Goal: Task Accomplishment & Management: Use online tool/utility

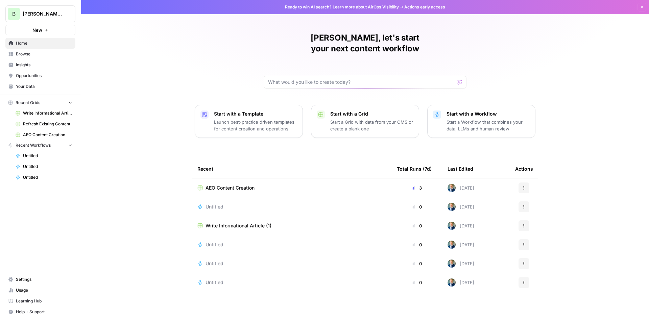
click at [31, 77] on span "Opportunities" at bounding box center [44, 76] width 56 height 6
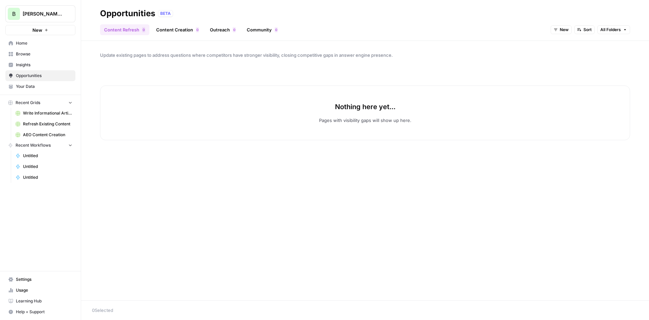
click at [29, 63] on span "Insights" at bounding box center [44, 65] width 56 height 6
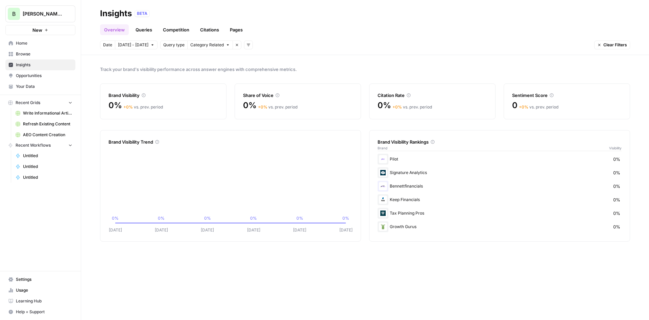
click at [147, 30] on link "Queries" at bounding box center [144, 29] width 25 height 11
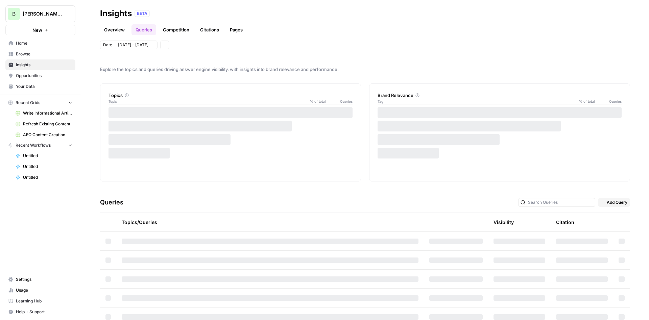
click at [182, 28] on link "Competition" at bounding box center [176, 29] width 34 height 11
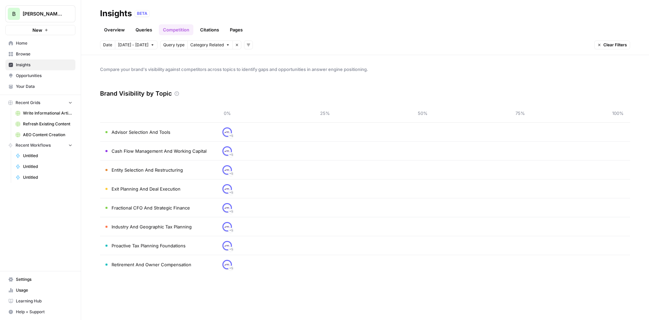
click at [136, 28] on link "Queries" at bounding box center [144, 29] width 25 height 11
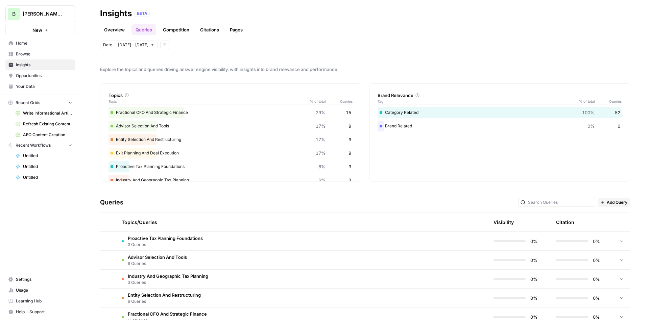
click at [164, 111] on div "Fractional CFO And Strategic Finance 29% 15" at bounding box center [231, 112] width 244 height 11
click at [165, 111] on div "Fractional CFO And Strategic Finance 29% 15" at bounding box center [231, 112] width 244 height 11
click at [215, 111] on div "Fractional CFO And Strategic Finance 29% 15" at bounding box center [231, 112] width 244 height 11
click at [118, 34] on link "Overview" at bounding box center [114, 29] width 29 height 11
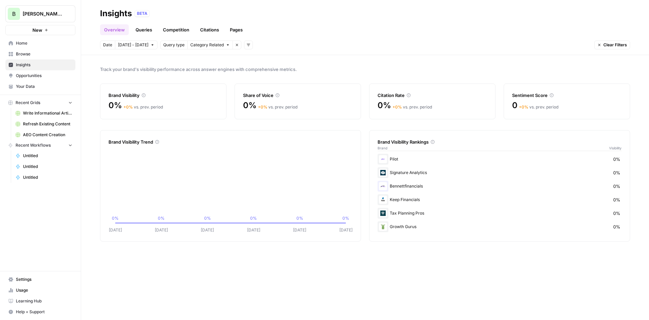
click at [42, 80] on link "Opportunities" at bounding box center [40, 75] width 70 height 11
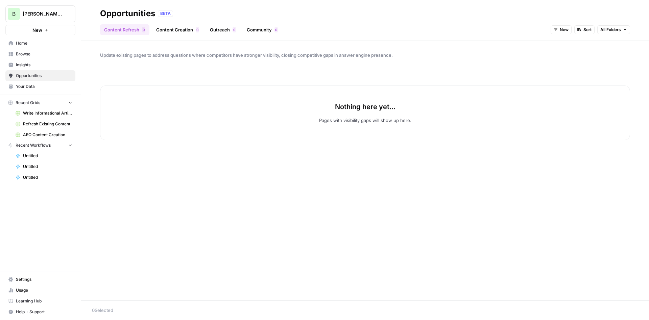
click at [40, 87] on span "Your Data" at bounding box center [44, 87] width 56 height 6
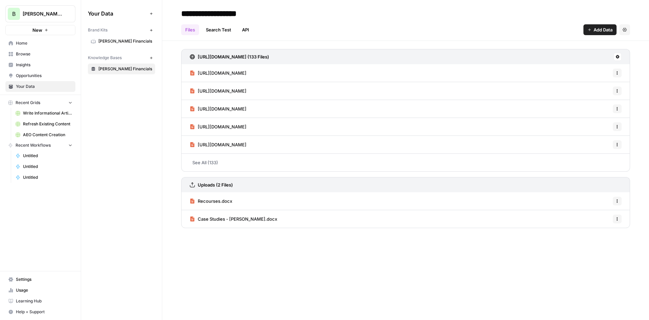
click at [129, 68] on span "[PERSON_NAME] Financials" at bounding box center [125, 69] width 54 height 6
click at [137, 186] on div "Your Data Add Data Brand Kits New [PERSON_NAME] Financials Knowledge Bases New …" at bounding box center [121, 160] width 81 height 320
click at [38, 44] on span "Home" at bounding box center [44, 43] width 56 height 6
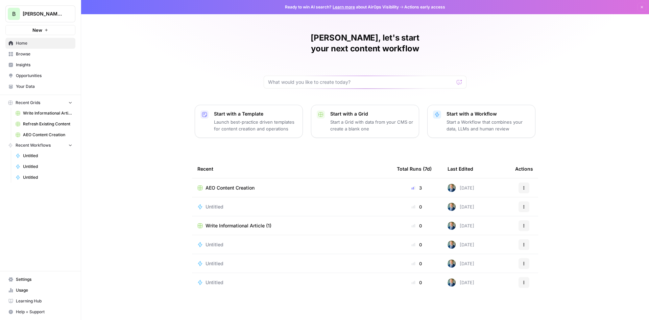
click at [23, 55] on span "Browse" at bounding box center [44, 54] width 56 height 6
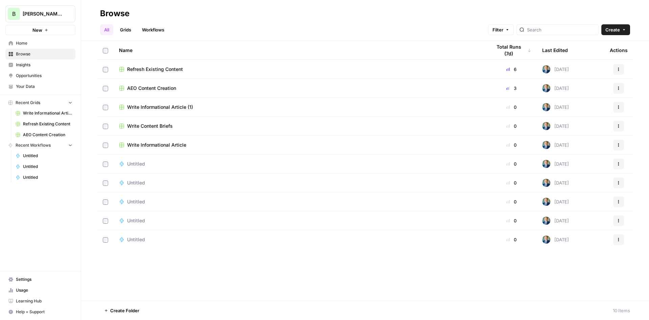
click at [160, 29] on link "Workflows" at bounding box center [153, 29] width 30 height 11
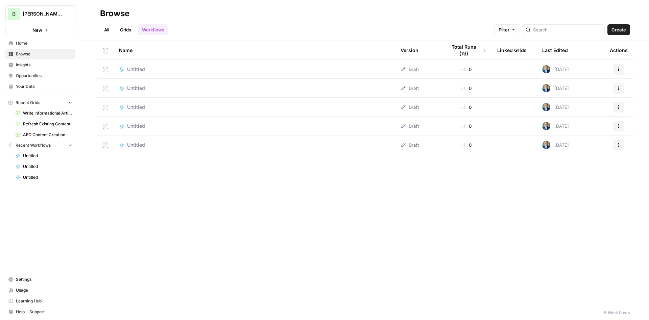
click at [111, 30] on link "All" at bounding box center [106, 29] width 13 height 11
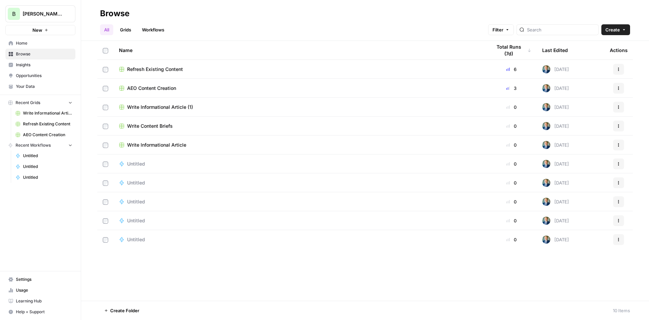
click at [130, 31] on link "Grids" at bounding box center [125, 29] width 19 height 11
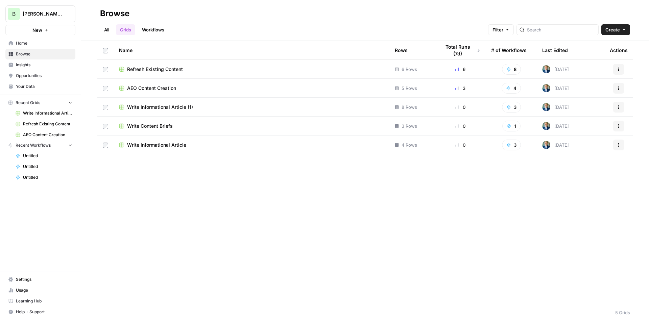
click at [160, 88] on span "AEO Content Creation" at bounding box center [151, 88] width 49 height 7
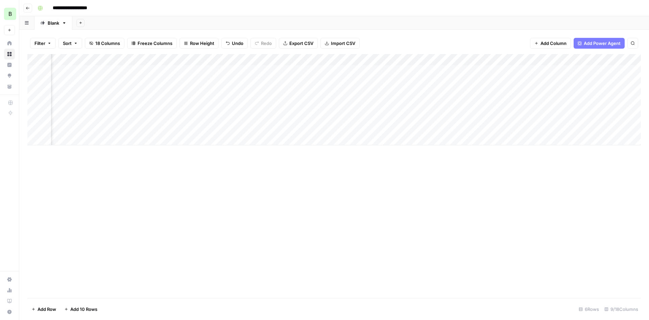
scroll to position [0, 84]
click at [503, 59] on div "Add Column" at bounding box center [334, 99] width 614 height 91
click at [503, 57] on div at bounding box center [540, 59] width 82 height 14
click at [390, 165] on div "Add Column" at bounding box center [334, 176] width 614 height 244
click at [503, 69] on div "Add Column" at bounding box center [334, 99] width 614 height 91
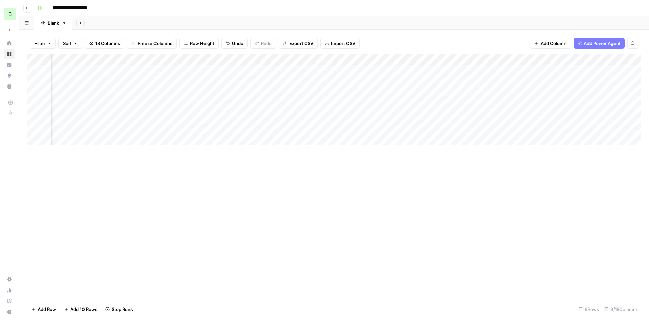
scroll to position [0, 111]
click at [473, 68] on div "Add Column" at bounding box center [334, 105] width 614 height 103
click at [537, 57] on div "Add Column" at bounding box center [334, 105] width 614 height 103
click at [467, 57] on div "Add Column" at bounding box center [334, 105] width 614 height 103
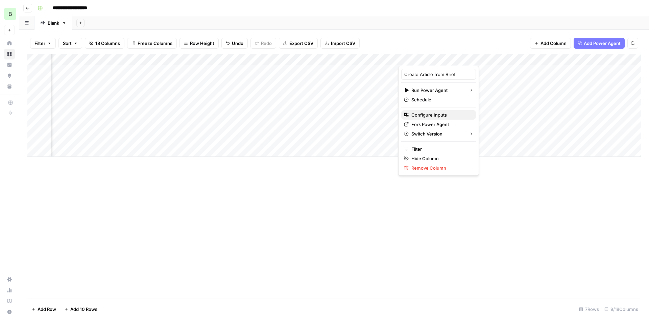
click at [445, 116] on span "Configure Inputs" at bounding box center [441, 115] width 59 height 7
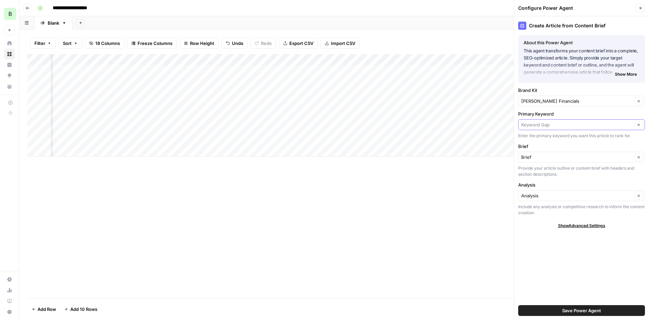
click at [563, 123] on input "Primary Keyword" at bounding box center [576, 124] width 111 height 7
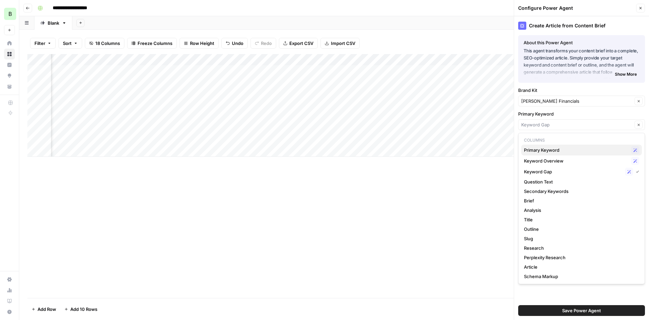
click at [559, 150] on span "Primary Keyword" at bounding box center [576, 150] width 104 height 7
type input "Primary Keyword"
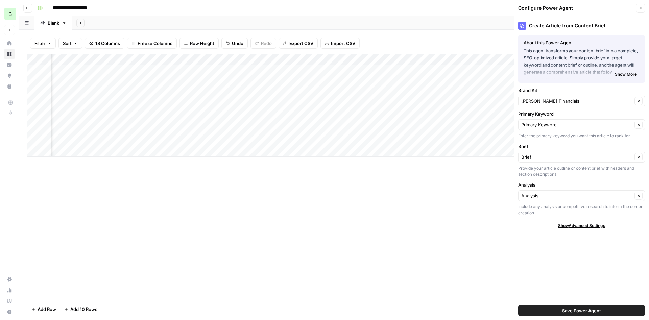
click at [571, 311] on span "Save Power Agent" at bounding box center [581, 310] width 39 height 7
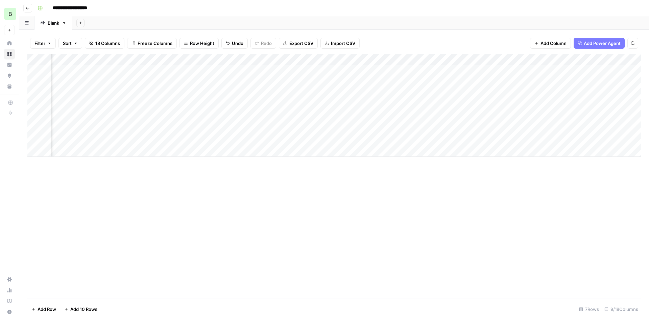
click at [474, 57] on div "Add Column" at bounding box center [334, 105] width 614 height 103
click at [471, 56] on div "Add Column" at bounding box center [334, 105] width 614 height 103
click at [506, 213] on div "Add Column" at bounding box center [334, 176] width 614 height 244
click at [505, 210] on div "Add Column" at bounding box center [334, 176] width 614 height 244
click at [331, 59] on div "Add Column" at bounding box center [334, 105] width 614 height 103
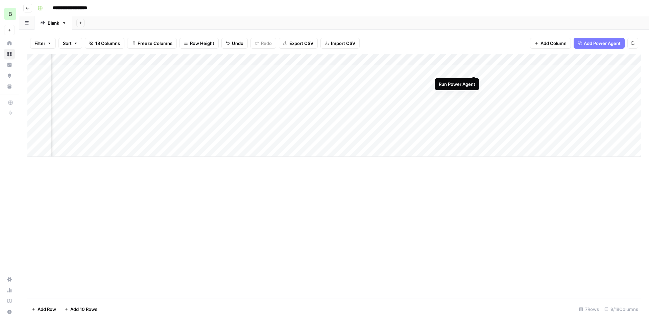
click at [472, 68] on div "Add Column" at bounding box center [334, 105] width 614 height 103
click at [498, 179] on div "Add Column" at bounding box center [334, 176] width 614 height 244
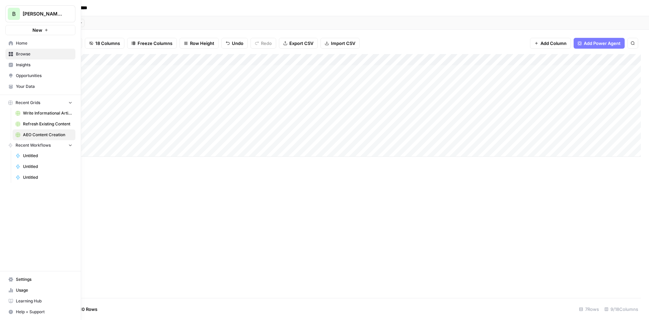
click at [18, 287] on link "Usage" at bounding box center [40, 290] width 70 height 11
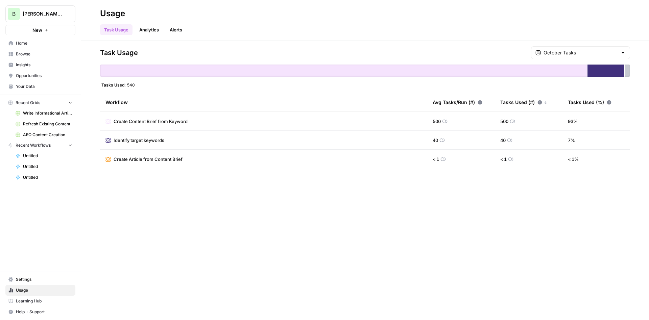
drag, startPoint x: 146, startPoint y: 81, endPoint x: 122, endPoint y: 85, distance: 24.4
click at [122, 85] on div "Task Usage October Tasks Tasks Used: 540 Workflow Avg Tasks/Run (#) Tasks Used …" at bounding box center [365, 107] width 530 height 122
click at [175, 95] on div "Workflow" at bounding box center [264, 102] width 317 height 19
drag, startPoint x: 95, startPoint y: 84, endPoint x: 139, endPoint y: 83, distance: 43.3
click at [139, 83] on div "Task Usage October Tasks Tasks Used: 540 Workflow Avg Tasks/Run (#) Tasks Used …" at bounding box center [365, 180] width 568 height 279
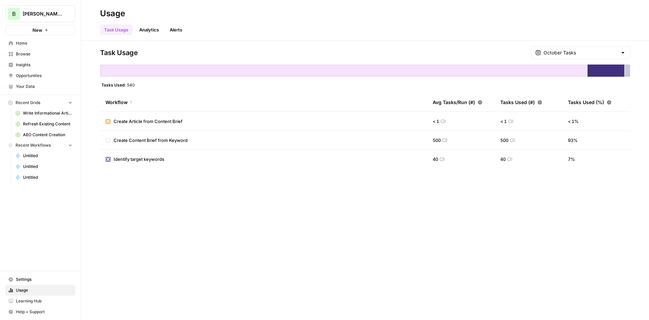
click at [139, 83] on div "Tasks Used: 540" at bounding box center [365, 84] width 530 height 5
click at [30, 279] on span "Settings" at bounding box center [44, 280] width 56 height 6
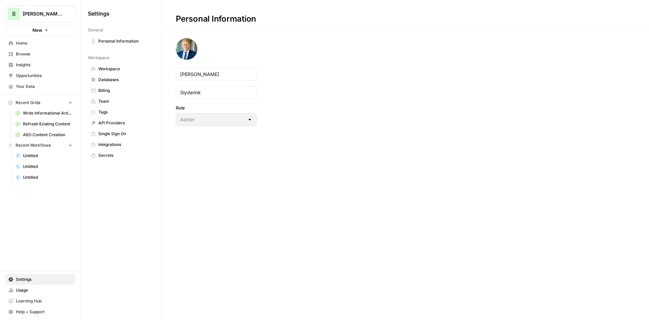
click at [112, 92] on span "Billing" at bounding box center [125, 91] width 54 height 6
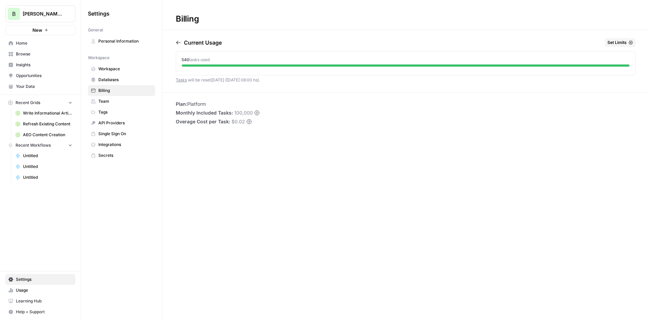
click at [32, 63] on span "Insights" at bounding box center [44, 65] width 56 height 6
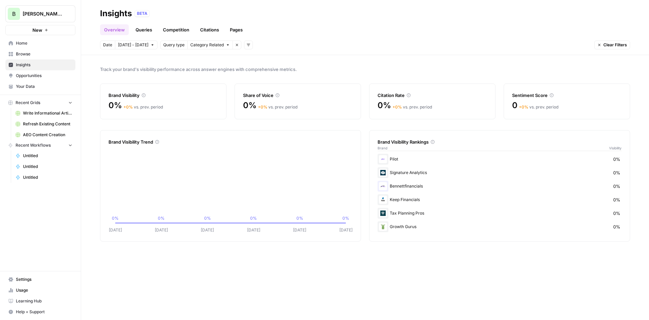
drag, startPoint x: 412, startPoint y: 219, endPoint x: 377, endPoint y: 154, distance: 73.8
click at [377, 154] on div "Brand Visibility Rankings Brand Visibility Pilot 0% Signature Analytics 0% Benn…" at bounding box center [499, 186] width 261 height 112
click at [443, 213] on div "Tax Planning Pros 0%" at bounding box center [500, 213] width 244 height 11
click at [31, 87] on span "Your Data" at bounding box center [44, 87] width 56 height 6
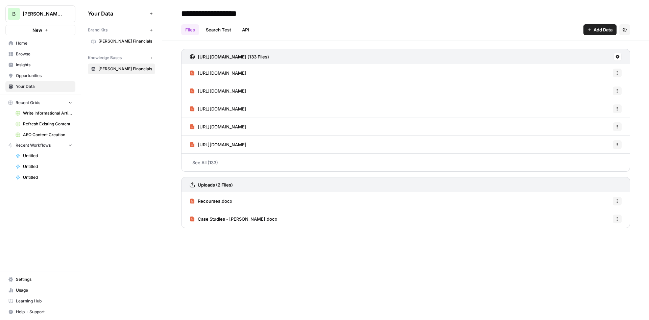
click at [118, 40] on span "[PERSON_NAME] Financials" at bounding box center [125, 41] width 54 height 6
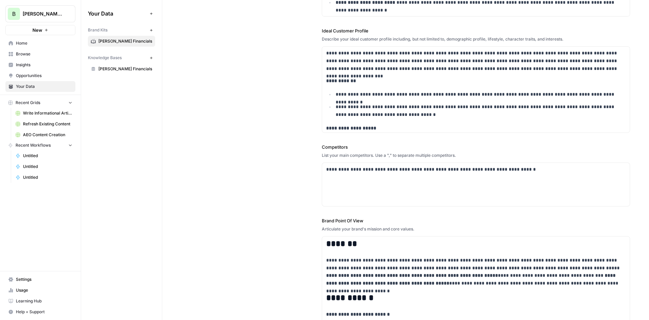
scroll to position [243, 0]
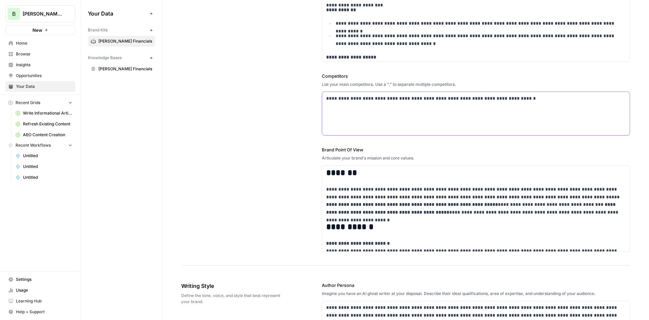
drag, startPoint x: 540, startPoint y: 103, endPoint x: 298, endPoint y: 85, distance: 243.1
click at [322, 92] on div "**********" at bounding box center [476, 113] width 308 height 43
copy p "**********"
drag, startPoint x: 402, startPoint y: 114, endPoint x: 393, endPoint y: 110, distance: 10.1
click at [402, 113] on div "**********" at bounding box center [476, 113] width 308 height 43
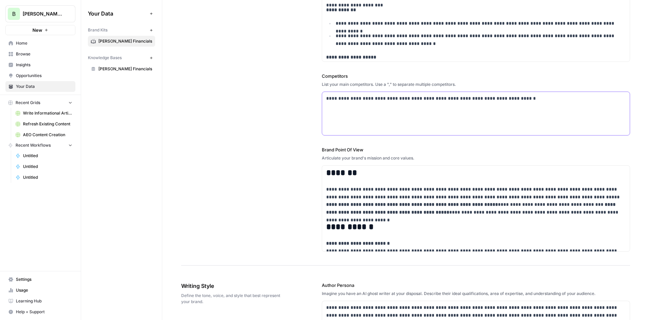
drag, startPoint x: 550, startPoint y: 98, endPoint x: 267, endPoint y: 92, distance: 282.8
click at [322, 92] on div "**********" at bounding box center [476, 113] width 308 height 43
copy p "**********"
click at [453, 113] on div "**********" at bounding box center [476, 113] width 308 height 43
drag, startPoint x: 460, startPoint y: 97, endPoint x: 404, endPoint y: 98, distance: 56.2
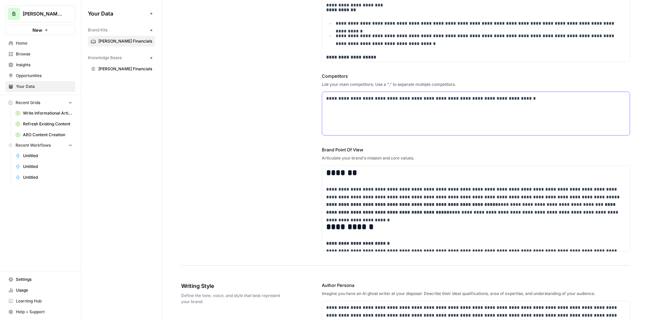
click at [404, 98] on p "**********" at bounding box center [476, 99] width 300 height 8
click at [334, 98] on p "**********" at bounding box center [476, 99] width 300 height 8
drag, startPoint x: 336, startPoint y: 98, endPoint x: 310, endPoint y: 95, distance: 25.8
click at [322, 95] on div "**********" at bounding box center [476, 113] width 308 height 43
drag, startPoint x: 540, startPoint y: 98, endPoint x: 257, endPoint y: 84, distance: 283.4
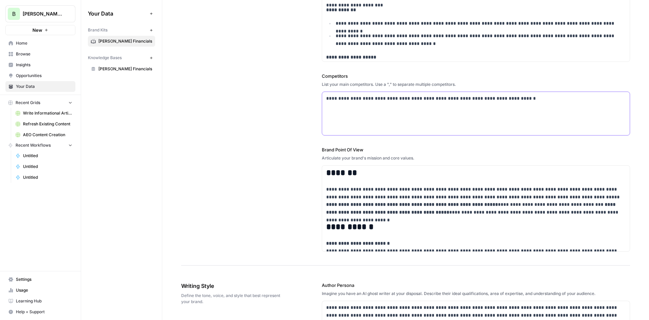
click at [322, 92] on div "**********" at bounding box center [476, 113] width 308 height 43
copy p "**********"
click at [45, 77] on span "Opportunities" at bounding box center [44, 76] width 56 height 6
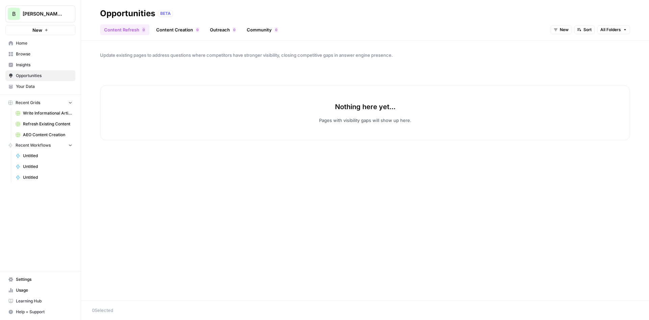
click at [177, 30] on link "Content Creation 0" at bounding box center [177, 29] width 51 height 11
click at [127, 28] on link "Content Refresh 0" at bounding box center [124, 29] width 49 height 11
click at [560, 28] on span "New" at bounding box center [564, 30] width 9 height 6
click at [576, 45] on span "All Opportunities" at bounding box center [574, 44] width 34 height 7
click at [178, 29] on link "Content Creation 0" at bounding box center [177, 29] width 51 height 11
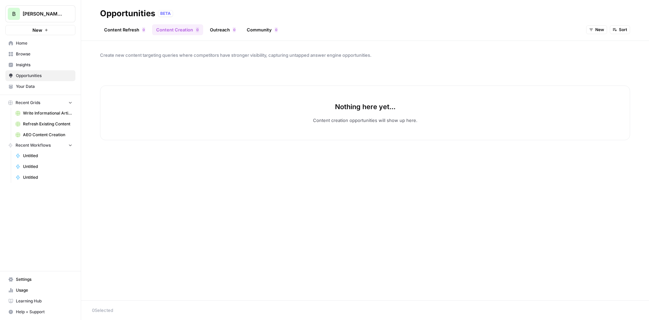
click at [134, 33] on link "Content Refresh 0" at bounding box center [124, 29] width 49 height 11
click at [560, 28] on span "New" at bounding box center [564, 30] width 9 height 6
click at [564, 42] on span "All Opportunities" at bounding box center [574, 44] width 34 height 7
click at [40, 75] on span "Opportunities" at bounding box center [44, 76] width 56 height 6
click at [39, 64] on span "Insights" at bounding box center [44, 65] width 56 height 6
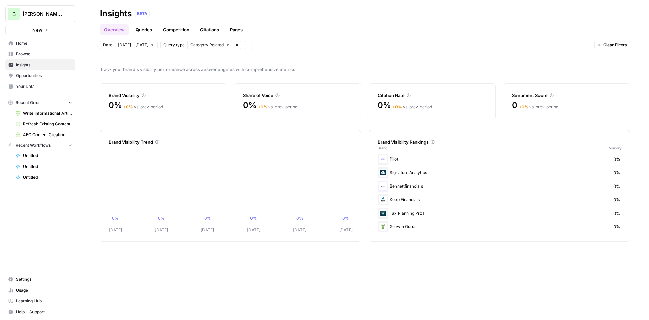
click at [29, 73] on span "Opportunities" at bounding box center [44, 76] width 56 height 6
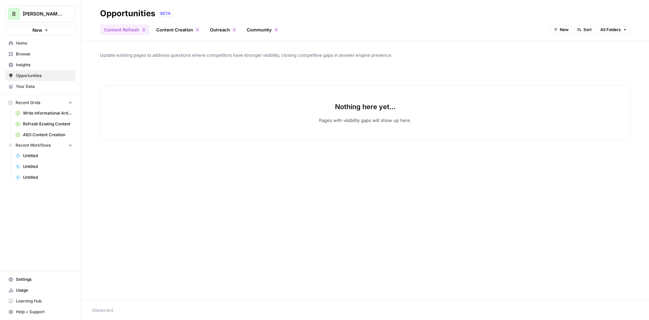
click at [564, 28] on span "New" at bounding box center [564, 30] width 9 height 6
click at [567, 43] on span "All Opportunities" at bounding box center [574, 44] width 34 height 7
